Goal: Task Accomplishment & Management: Manage account settings

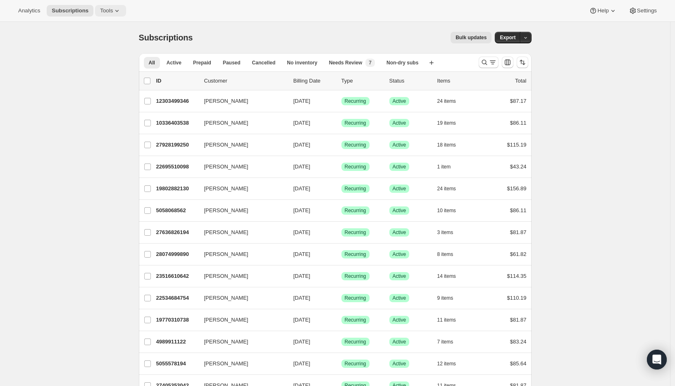
click at [119, 12] on icon at bounding box center [117, 11] width 8 height 8
click at [106, 45] on span "Add-ons" at bounding box center [116, 42] width 73 height 8
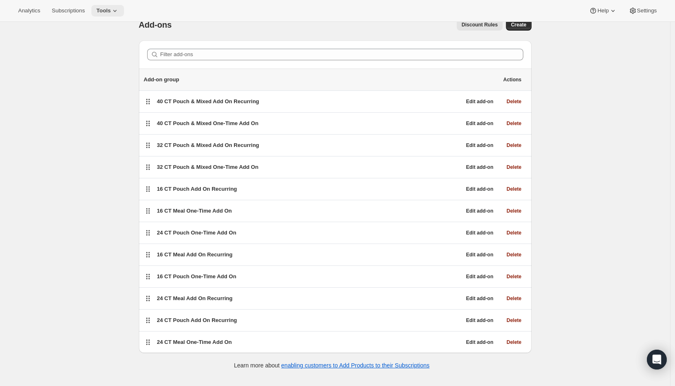
scroll to position [13, 0]
click at [124, 10] on button "Tools" at bounding box center [107, 11] width 33 height 12
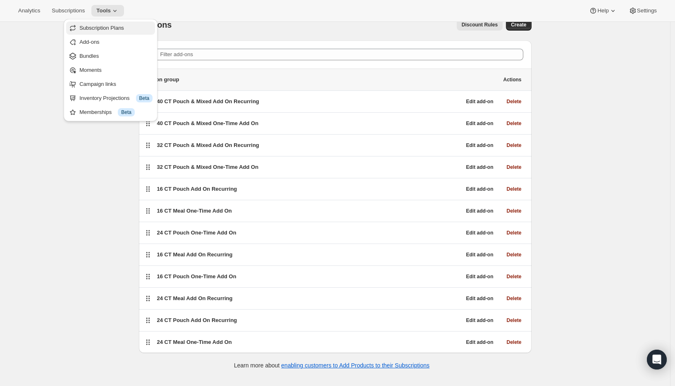
click at [119, 30] on span "Subscription Plans" at bounding box center [101, 28] width 45 height 6
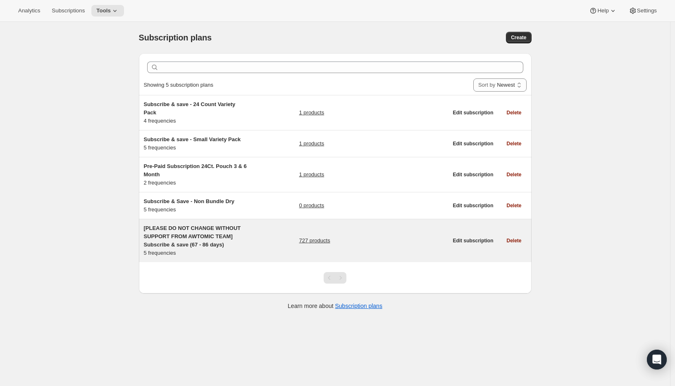
click at [178, 240] on h5 "[PLEASE DO NOT CHANGE WITHOUT SUPPORT FROM AWTOMIC TEAM] Subscribe & save (67 -…" at bounding box center [195, 236] width 103 height 25
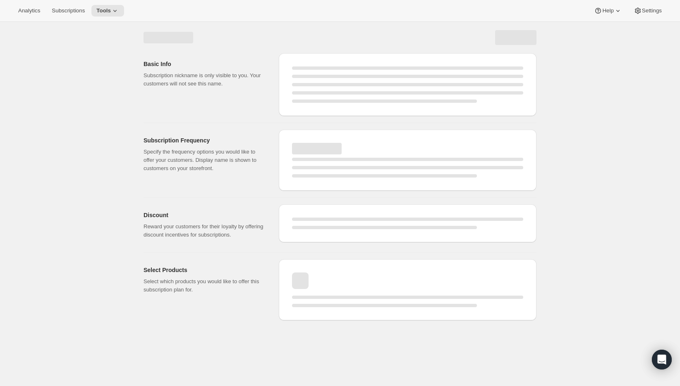
select select "WEEK"
select select "MONTH"
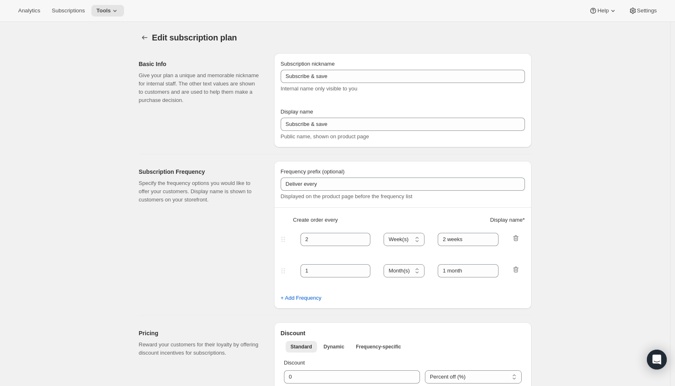
type input "[PLEASE DO NOT CHANGE WITHOUT SUPPORT FROM AWTOMIC TEAM] Subscribe & save (67 -…"
type input "Subscribe & Save"
type input "4"
type input "4 weeks"
select select "WEEK"
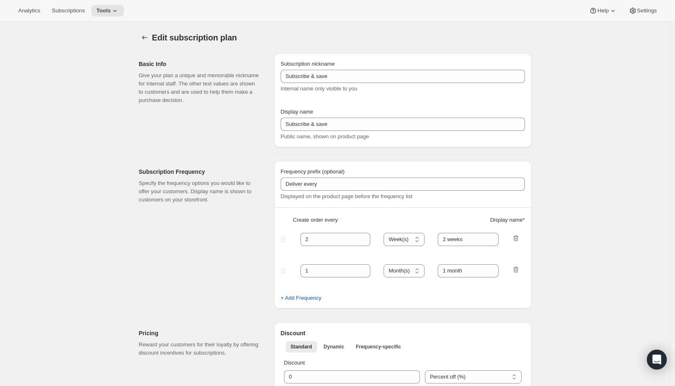
type input "1 week"
select select "WEEK"
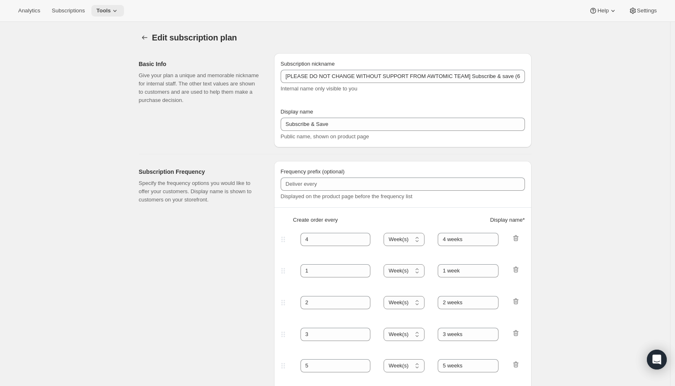
click at [105, 10] on span "Tools" at bounding box center [103, 10] width 14 height 7
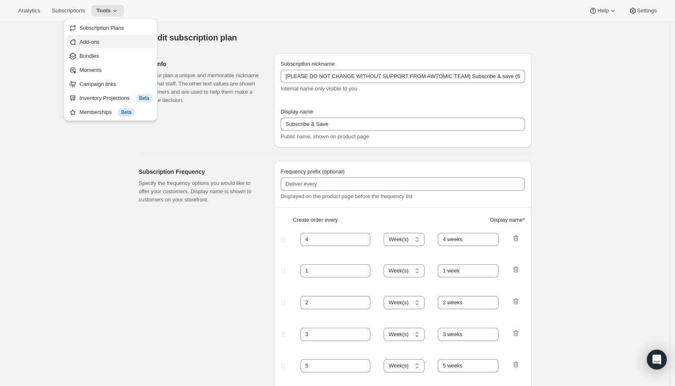
click at [103, 44] on span "Add-ons" at bounding box center [115, 42] width 73 height 8
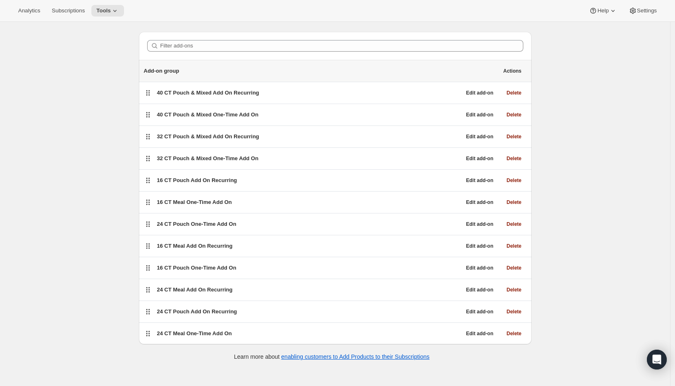
scroll to position [22, 0]
